Goal: Task Accomplishment & Management: Manage account settings

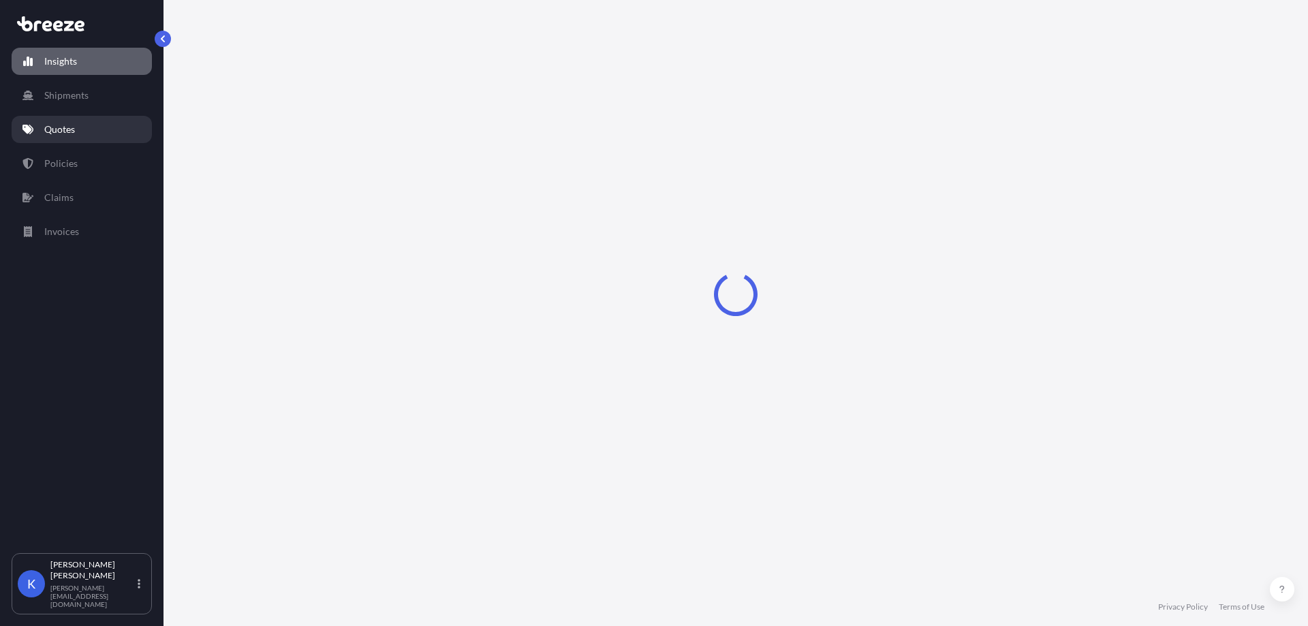
click at [81, 127] on link "Quotes" at bounding box center [82, 129] width 140 height 27
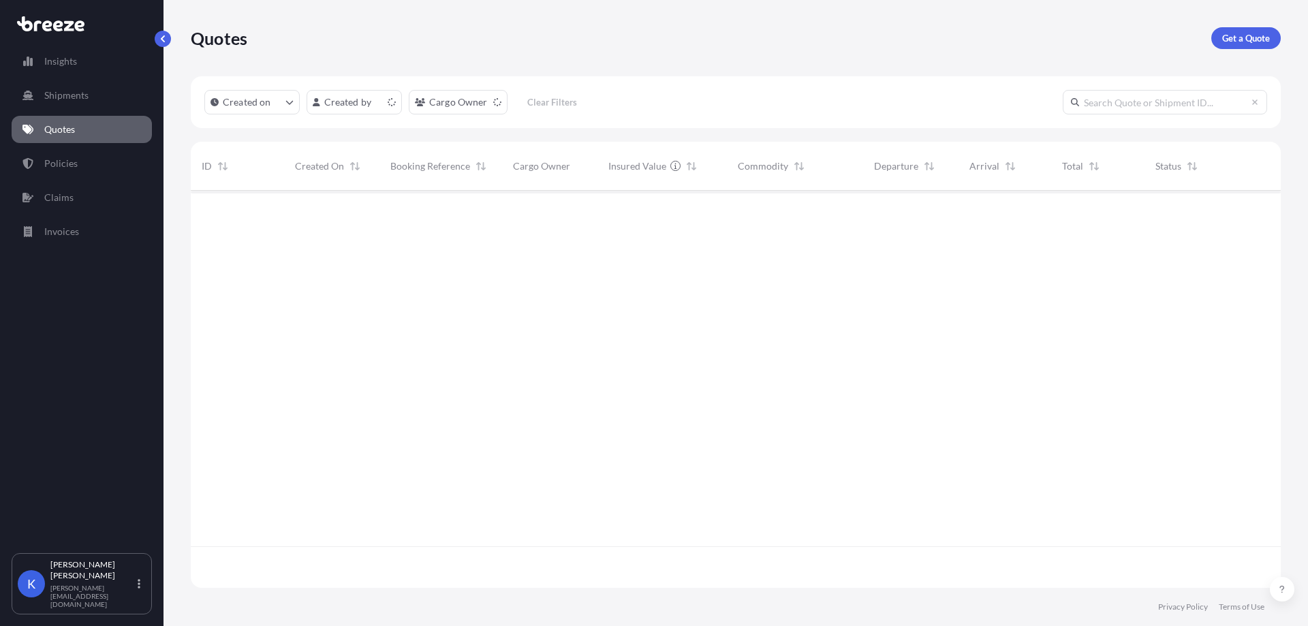
scroll to position [395, 1080]
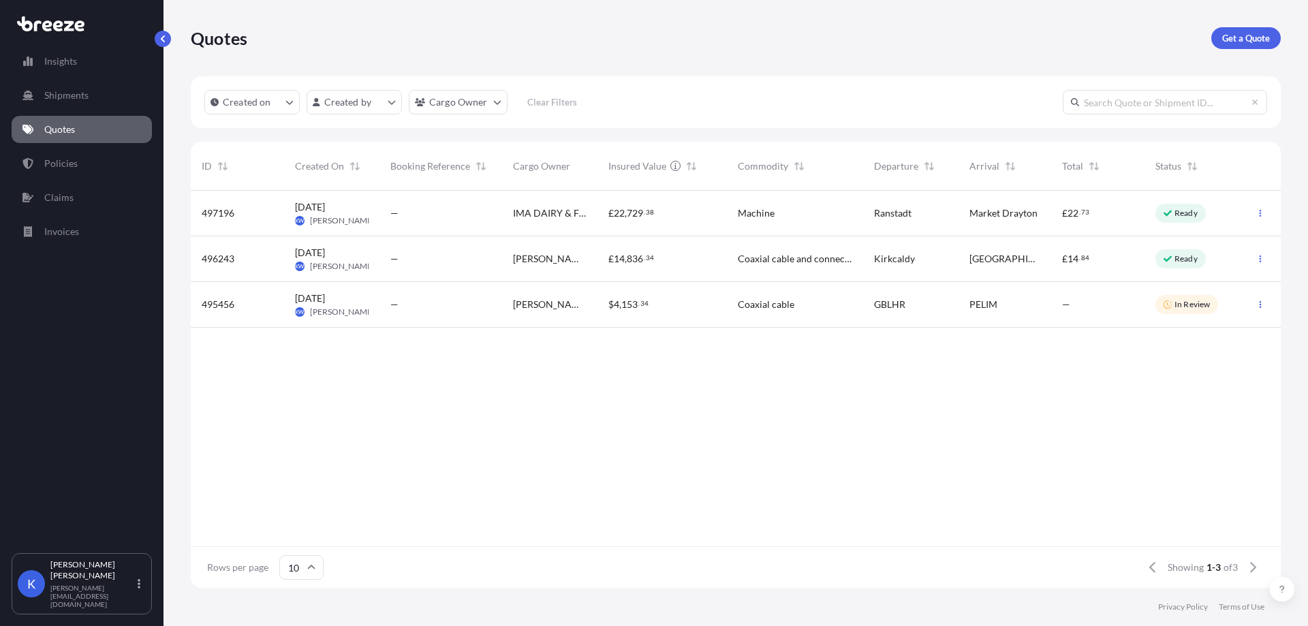
click at [696, 220] on div "£ 22 , 729 . 38" at bounding box center [662, 214] width 129 height 46
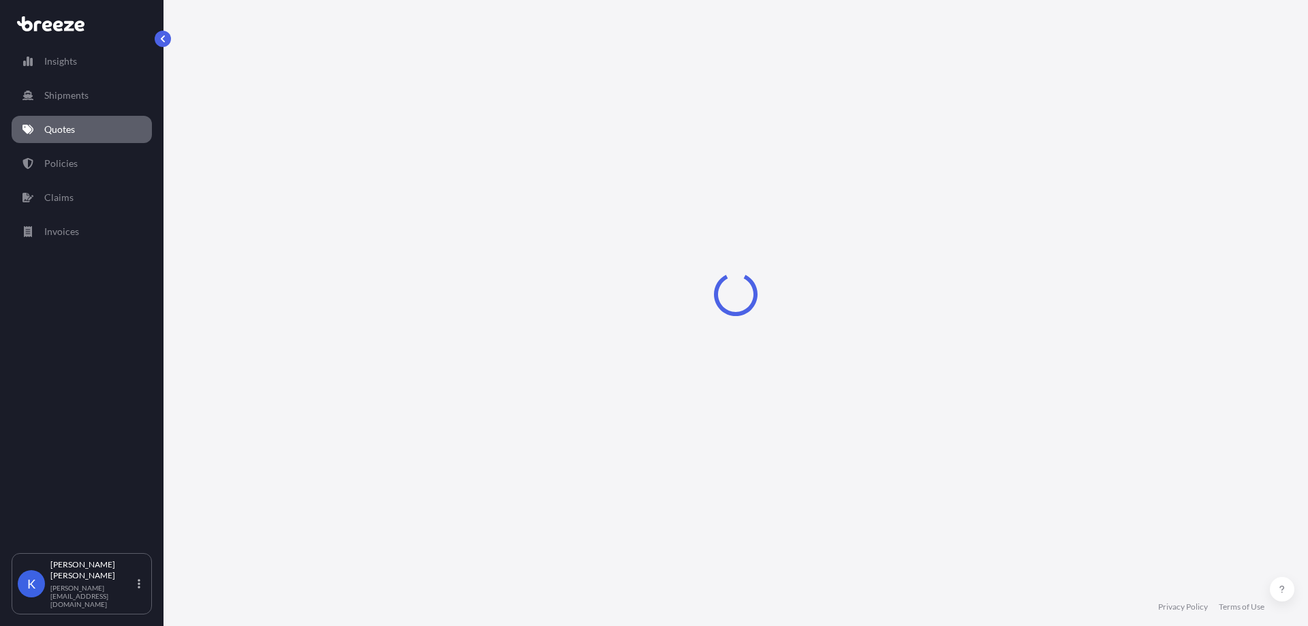
select select "Road"
select select "1"
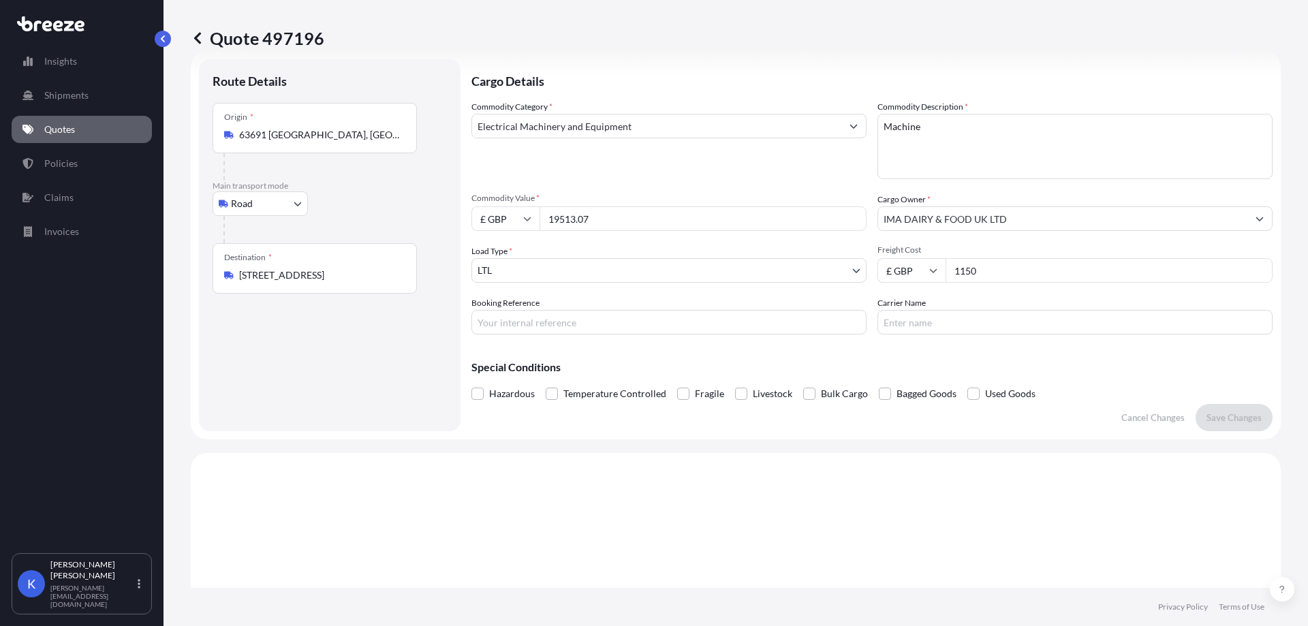
scroll to position [1, 0]
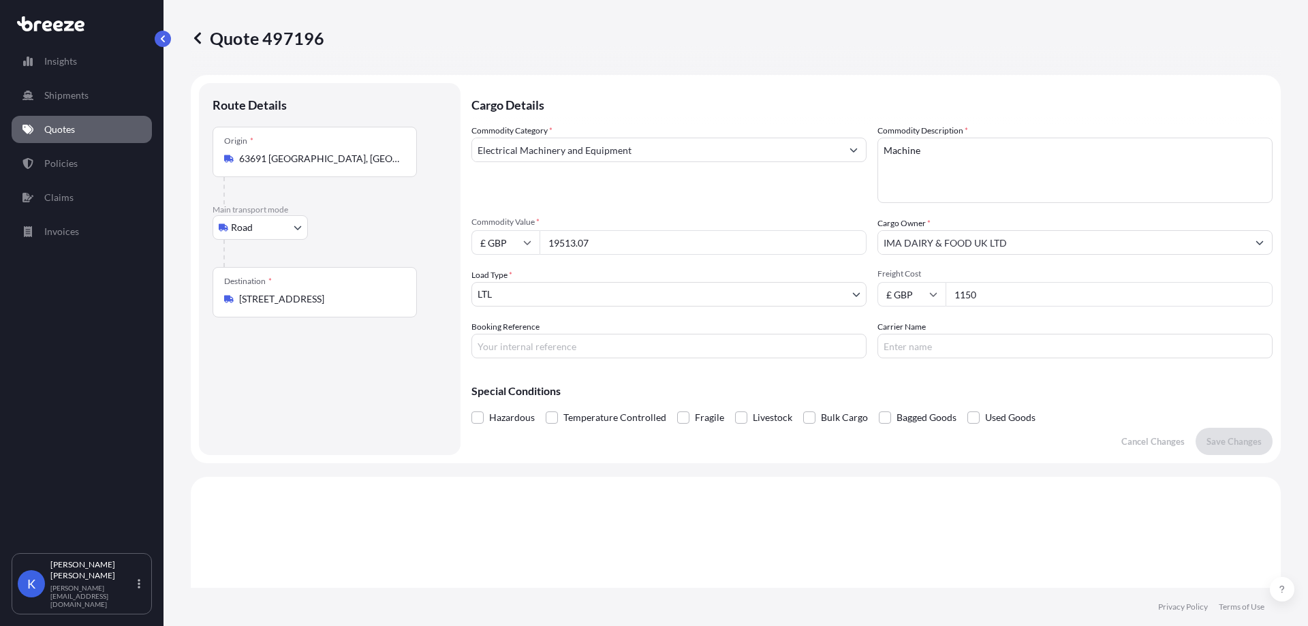
drag, startPoint x: 629, startPoint y: 241, endPoint x: 520, endPoint y: 241, distance: 109.0
click at [520, 241] on div "£ GBP 19513.07" at bounding box center [669, 242] width 395 height 25
paste input "46353.48"
type input "46353.48"
click at [1209, 437] on p "Save Changes" at bounding box center [1234, 442] width 55 height 14
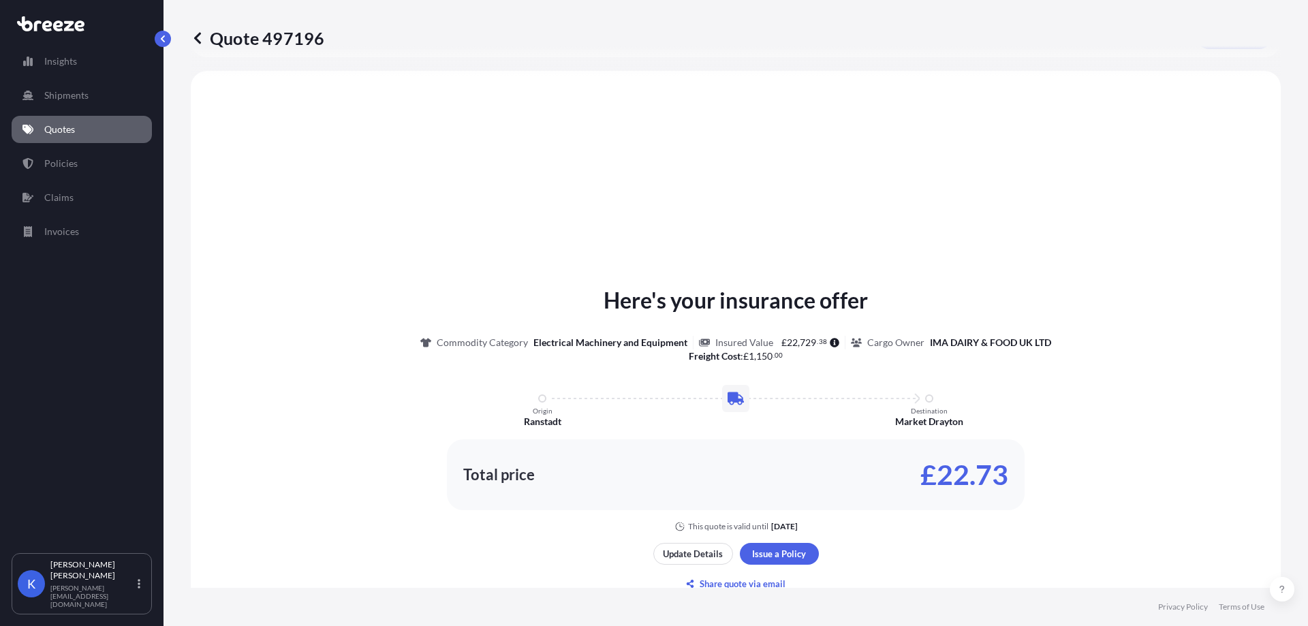
scroll to position [410, 0]
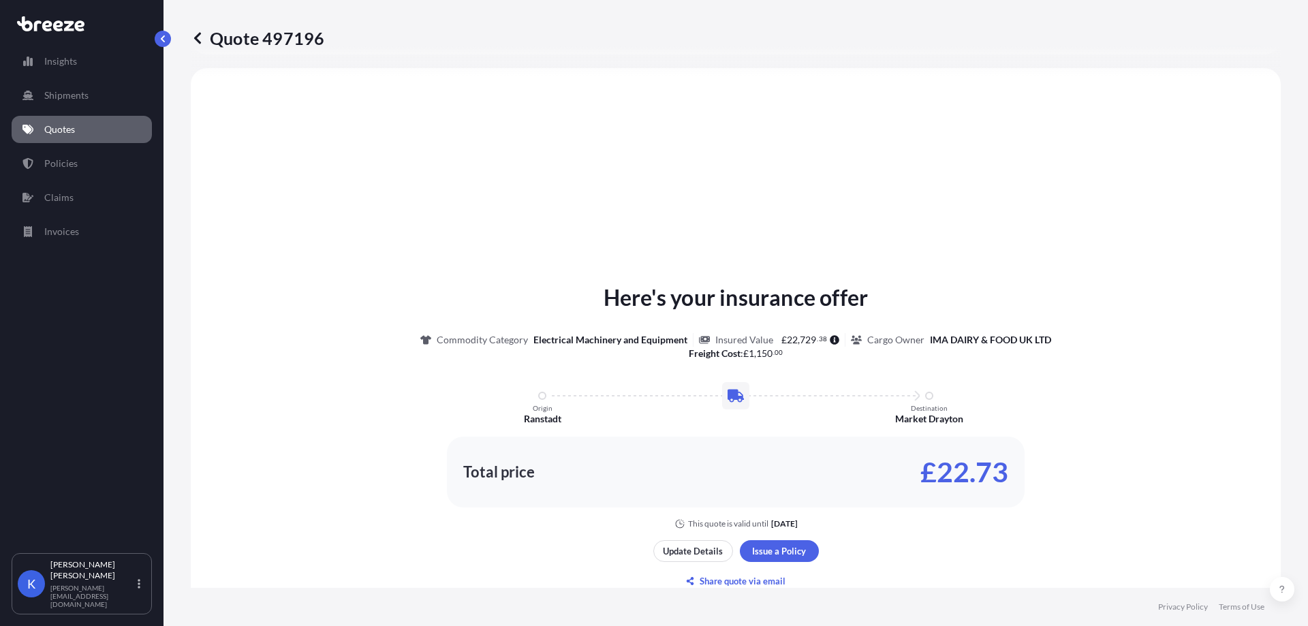
select select "Road"
select select "1"
drag, startPoint x: 480, startPoint y: 626, endPoint x: 501, endPoint y: 525, distance: 102.9
click at [480, 626] on footer "Privacy Policy Terms of Use" at bounding box center [736, 607] width 1145 height 38
click at [980, 183] on div "Here's your insurance offer Commodity Category Electrical Machinery and Equipme…" at bounding box center [736, 436] width 1052 height 699
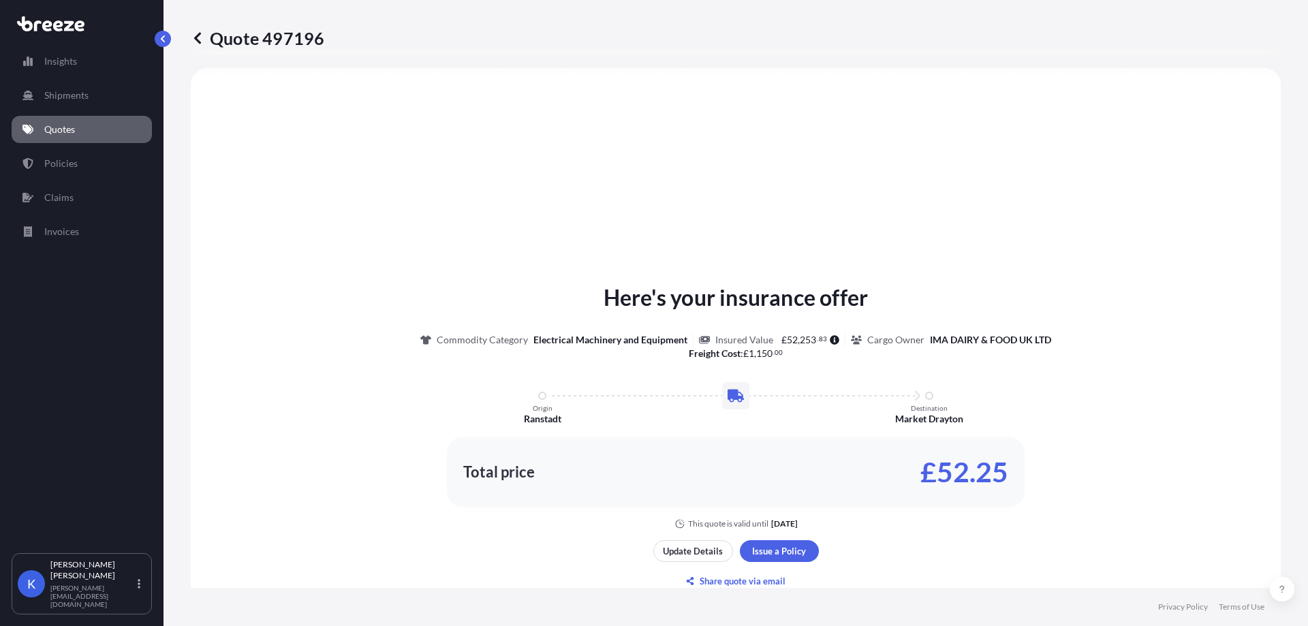
click at [1066, 259] on div "Here's your insurance offer Commodity Category Electrical Machinery and Equipme…" at bounding box center [736, 436] width 1052 height 699
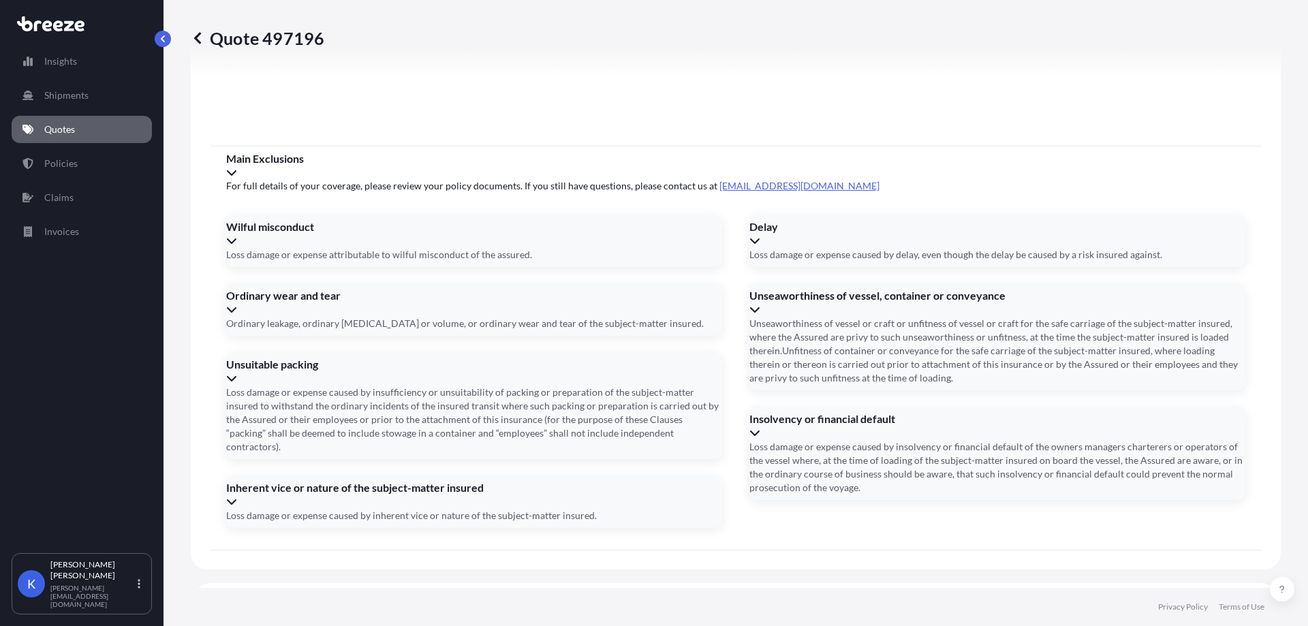
scroll to position [1537, 0]
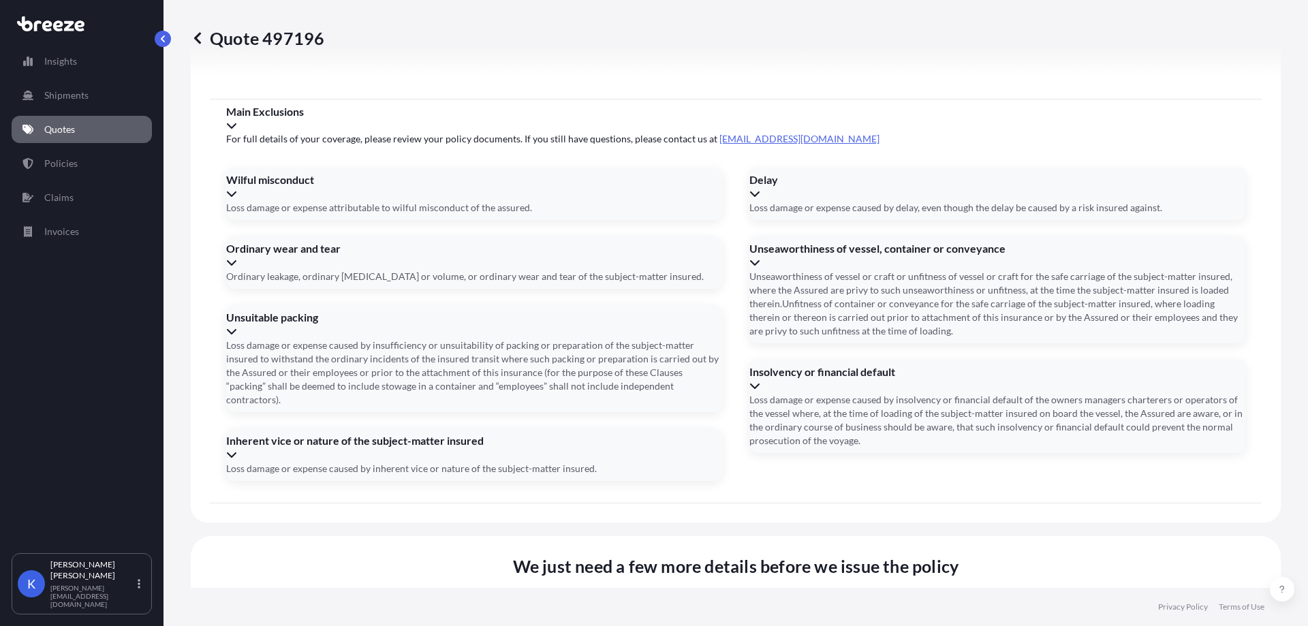
click at [1235, 142] on div "Main Exclusions For full details of your coverage, please review your policy do…" at bounding box center [736, 300] width 1052 height 403
drag, startPoint x: 542, startPoint y: 397, endPoint x: 534, endPoint y: 394, distance: 8.0
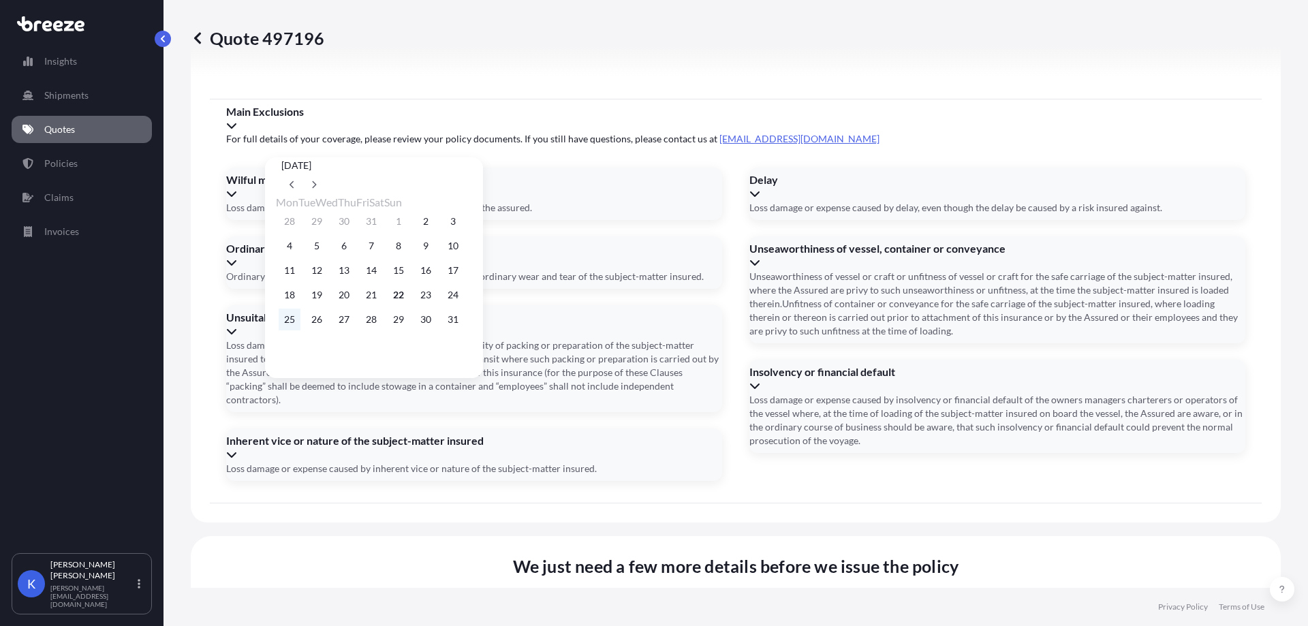
click at [282, 325] on button "25" at bounding box center [290, 320] width 22 height 22
type input "[DATE]"
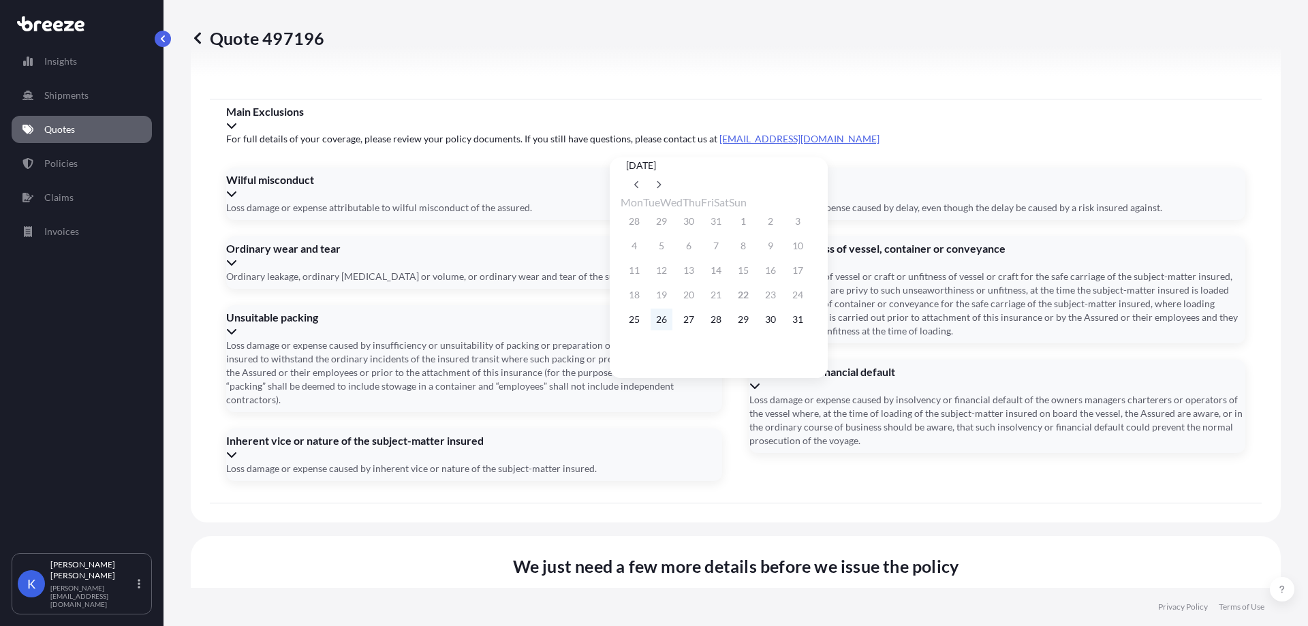
click at [668, 325] on button "26" at bounding box center [662, 320] width 22 height 22
type input "[DATE]"
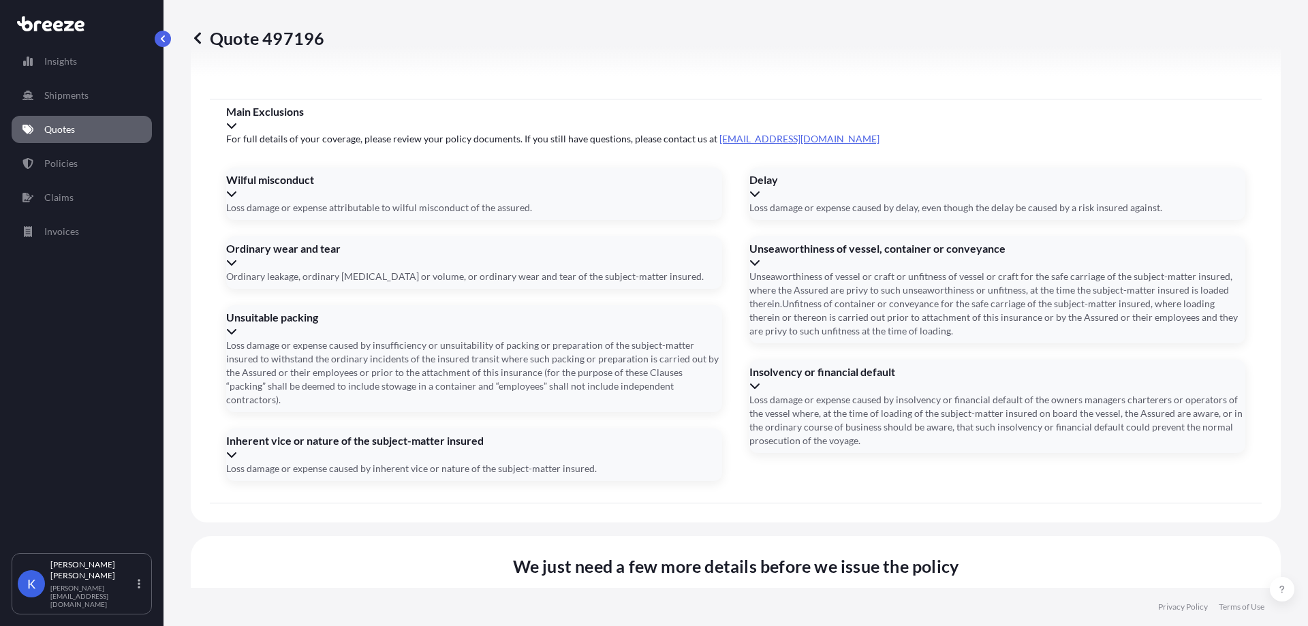
paste input "RIJ002329"
type input "RIJ002329"
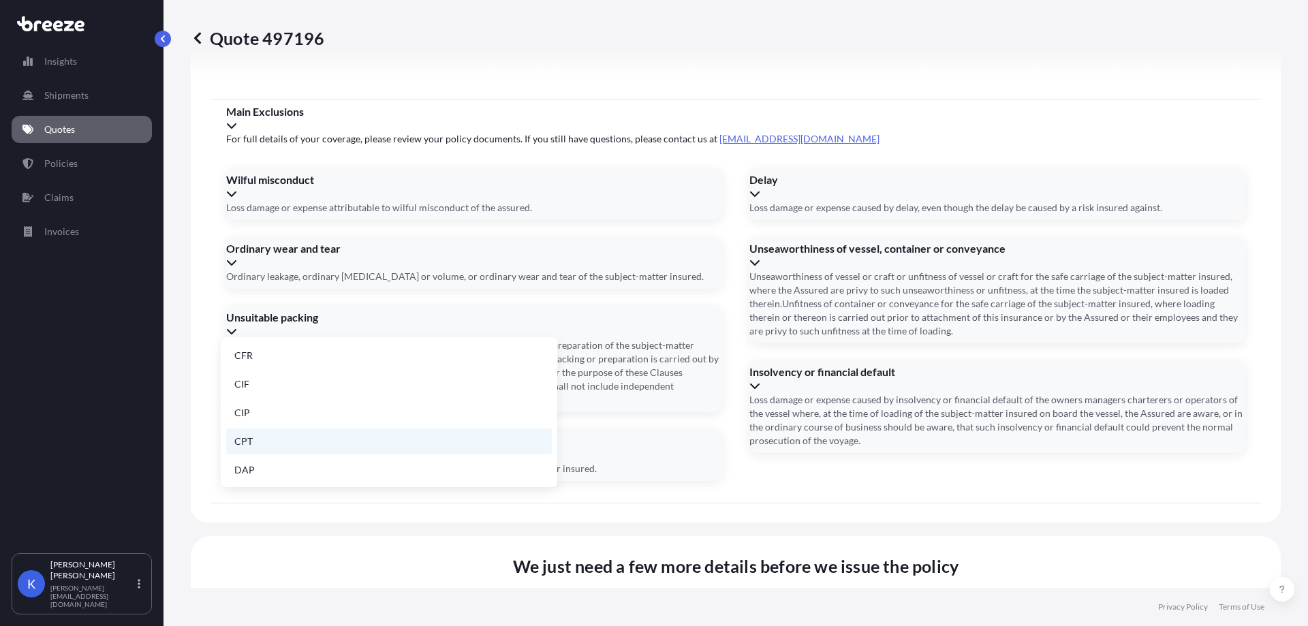
scroll to position [173, 0]
click at [322, 436] on li "FCA" at bounding box center [389, 440] width 326 height 26
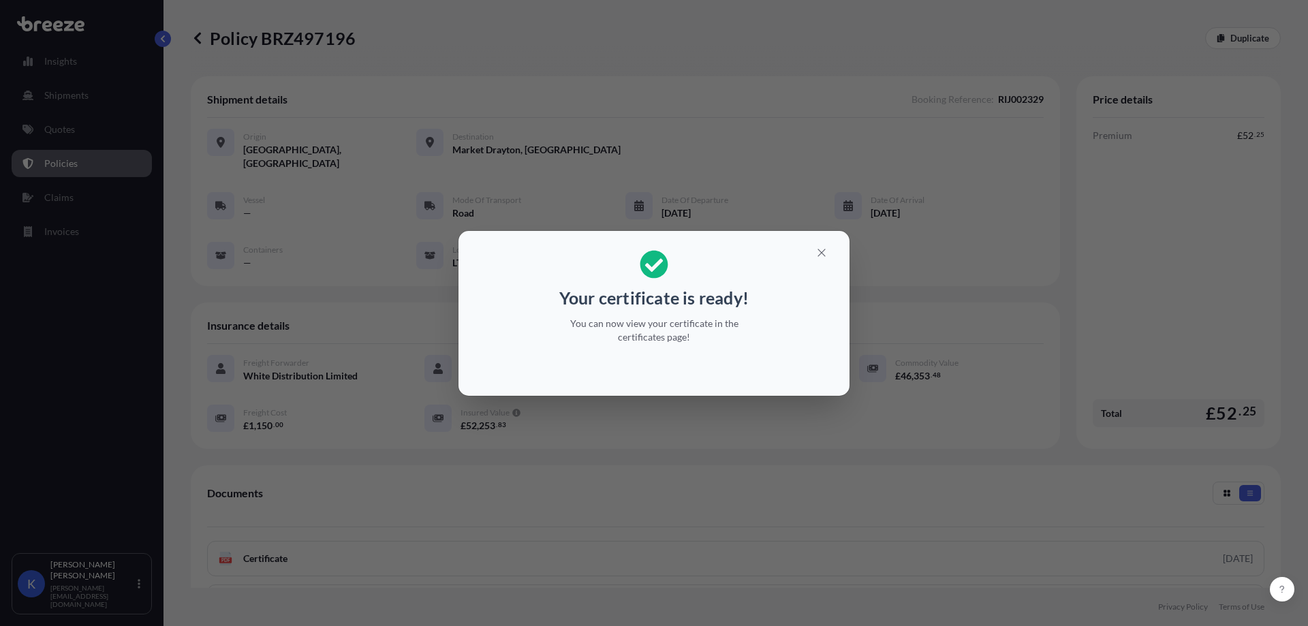
click at [732, 510] on div "Your certificate is ready! You can now view your certificate in the certificate…" at bounding box center [654, 313] width 1308 height 626
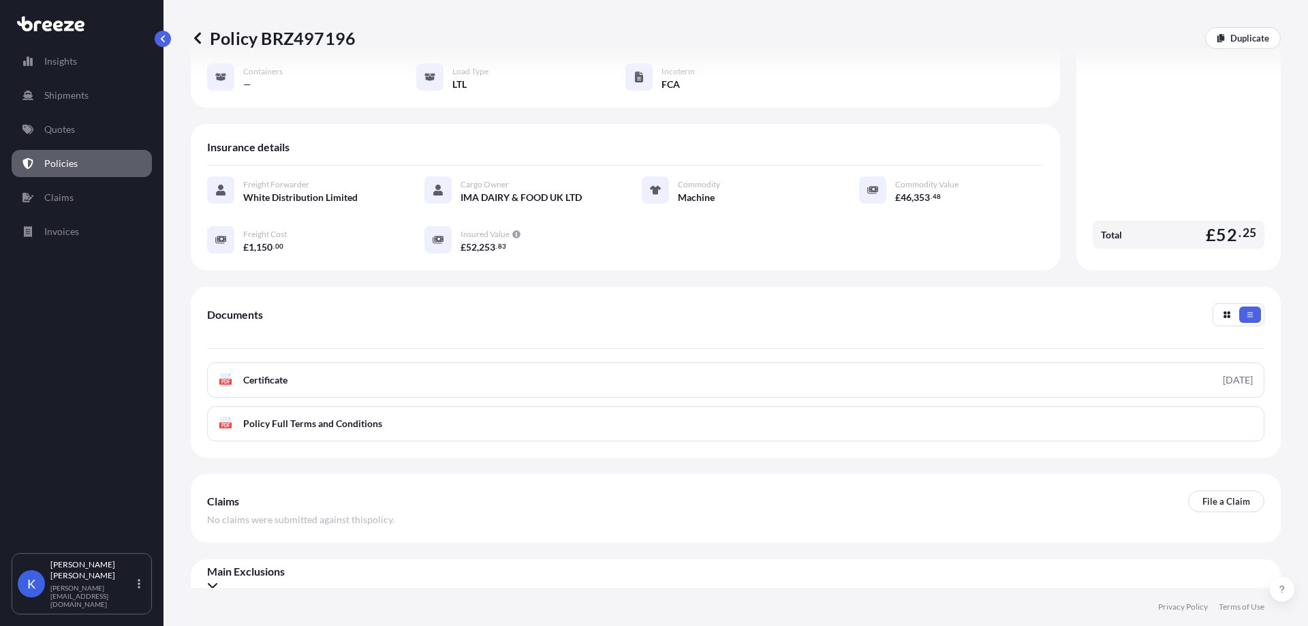
scroll to position [180, 0]
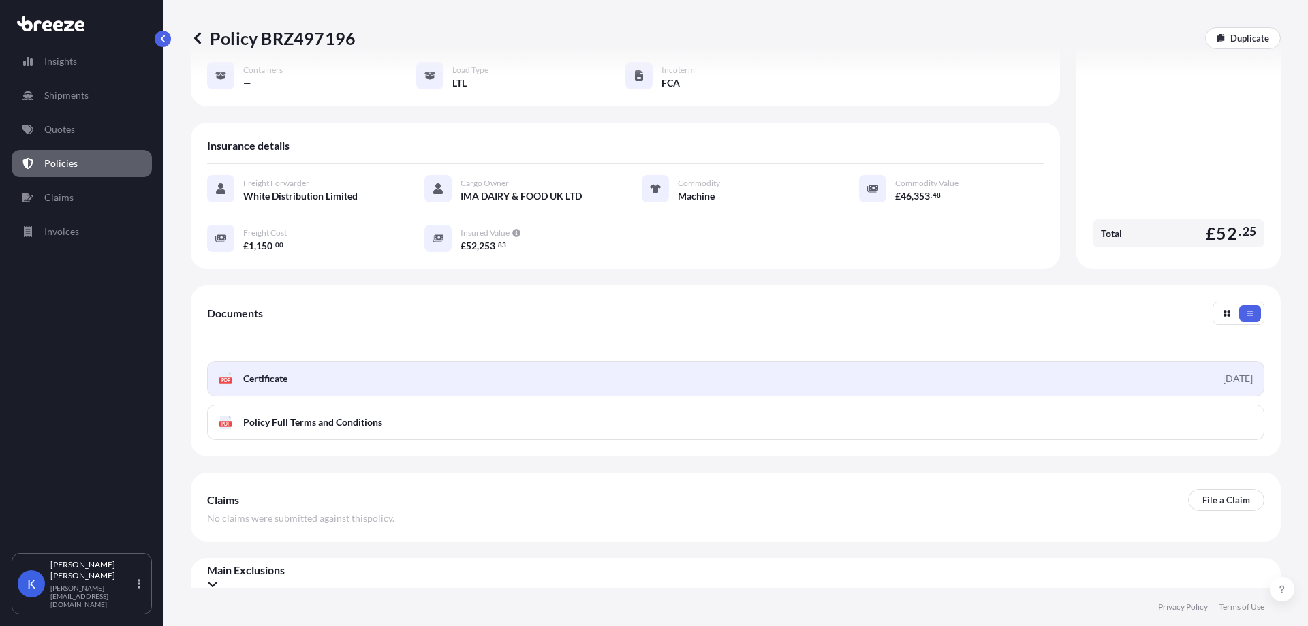
click at [414, 372] on link "PDF Certificate [DATE]" at bounding box center [736, 378] width 1058 height 35
